Goal: Task Accomplishment & Management: Manage account settings

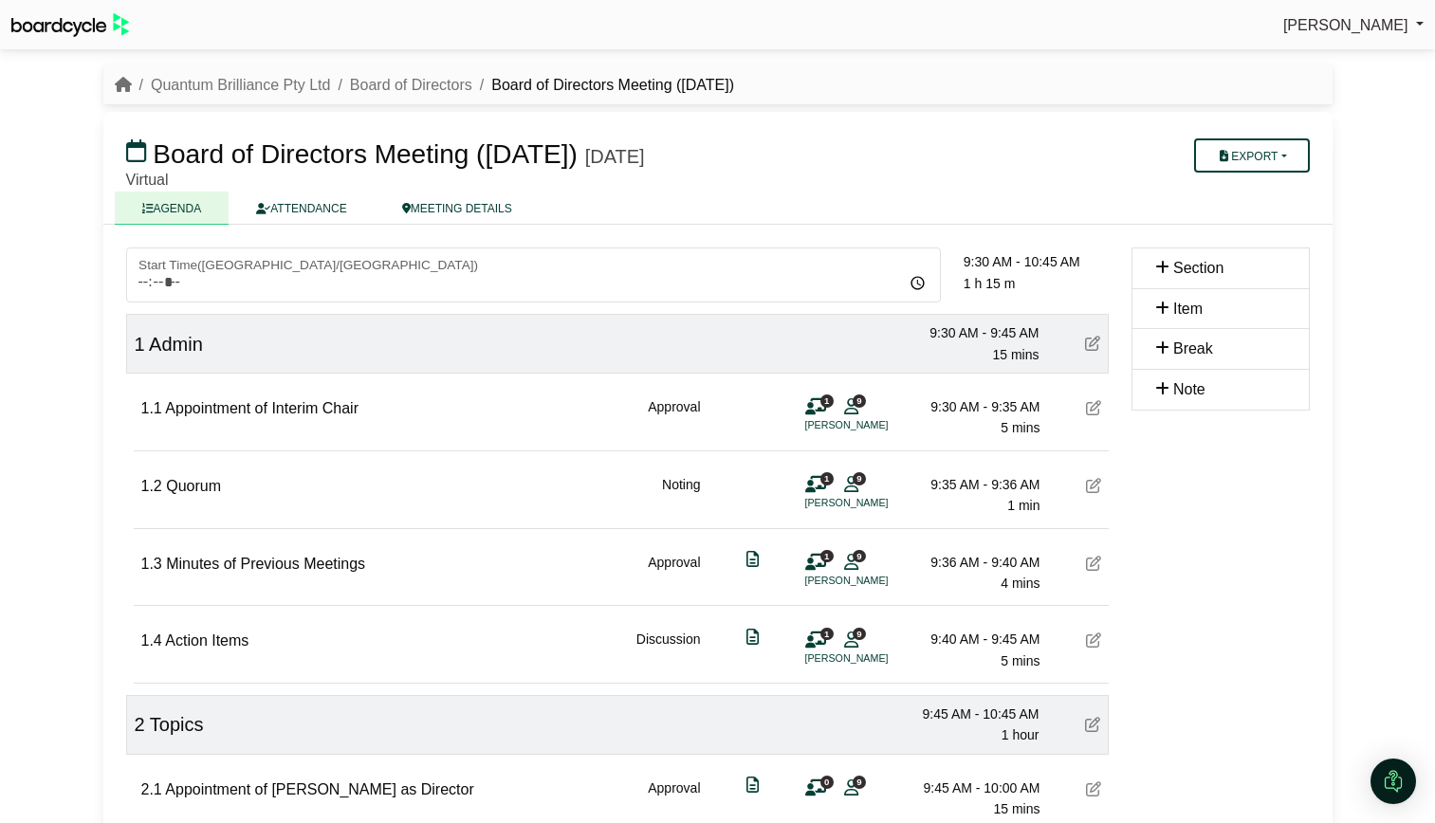
scroll to position [63, 0]
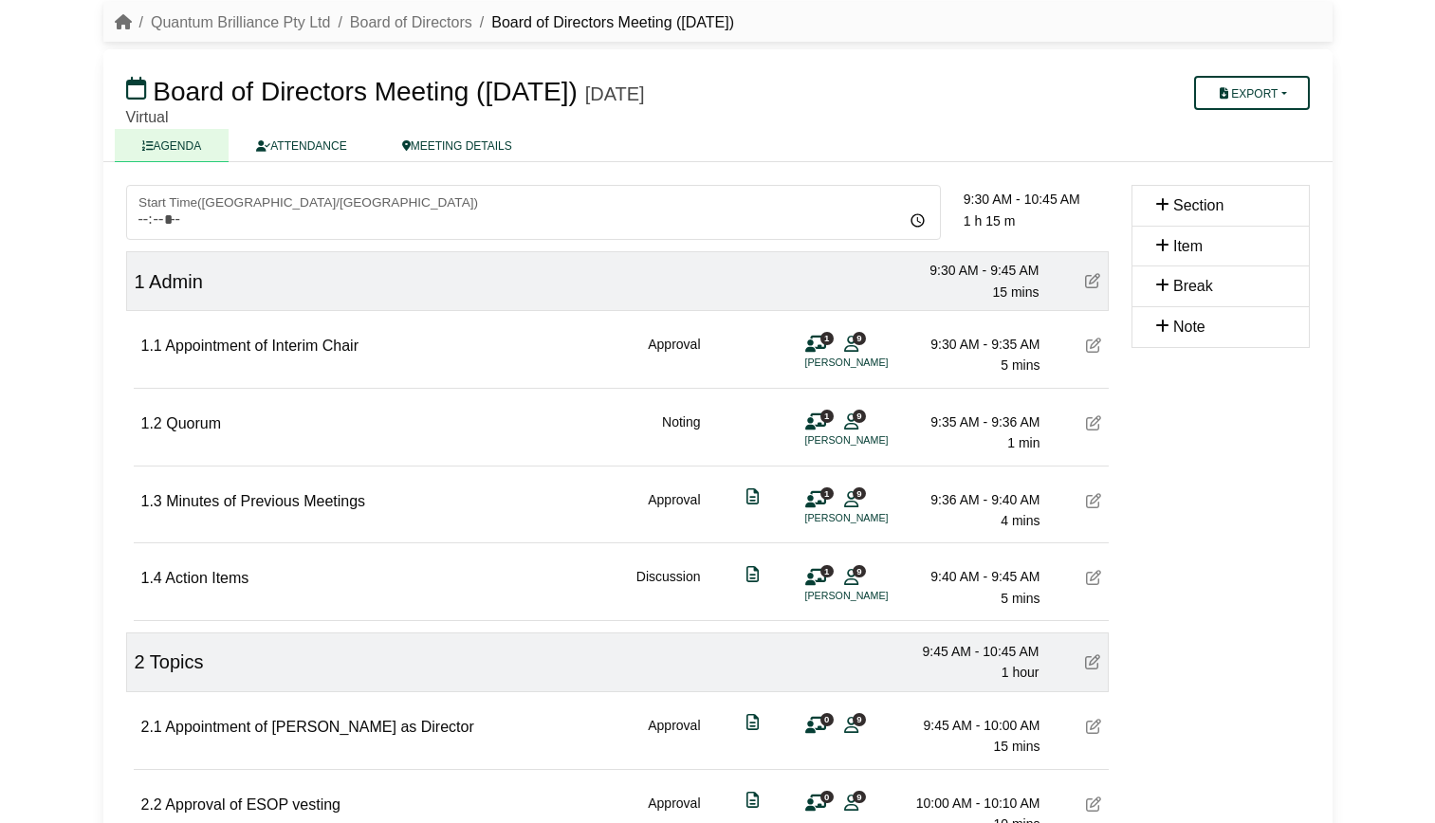
scroll to position [63, 0]
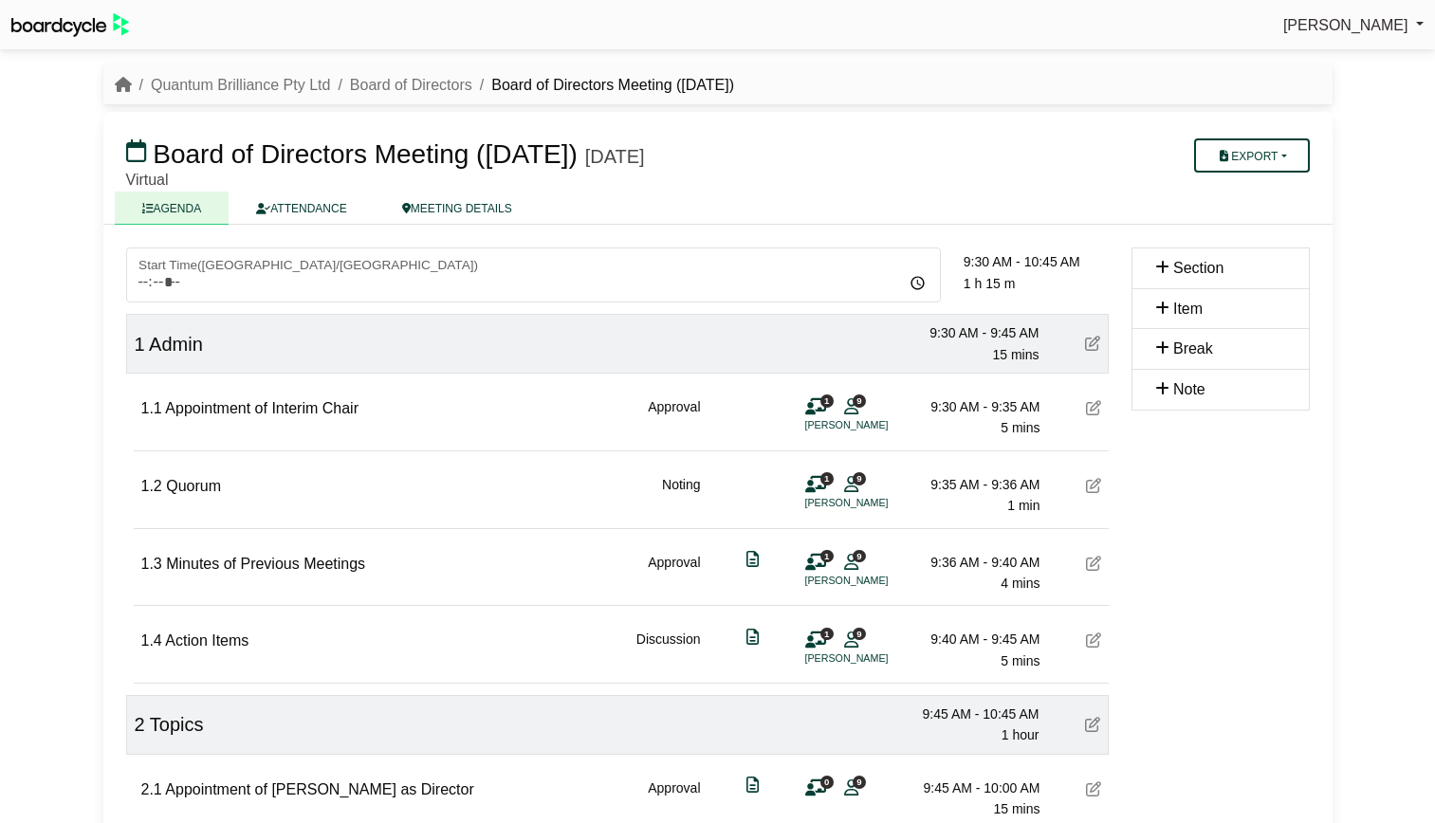
scroll to position [427, 0]
